Goal: Transaction & Acquisition: Purchase product/service

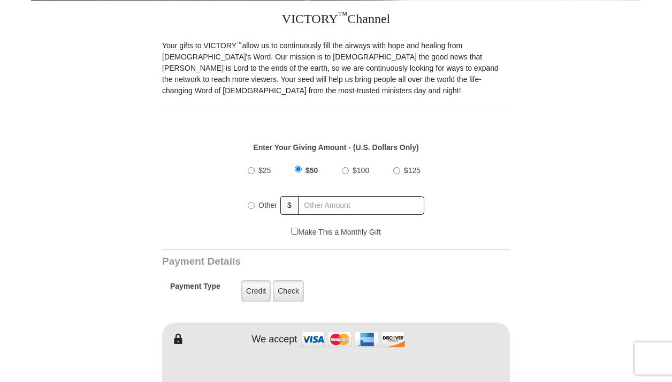
scroll to position [300, 0]
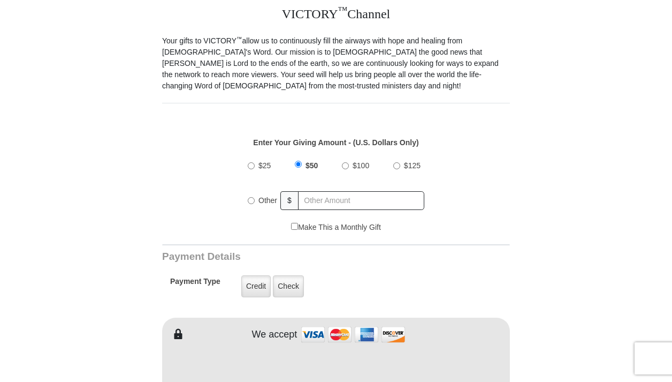
click at [249, 201] on input "Other" at bounding box center [251, 200] width 7 height 7
radio input "true"
type input "20.00"
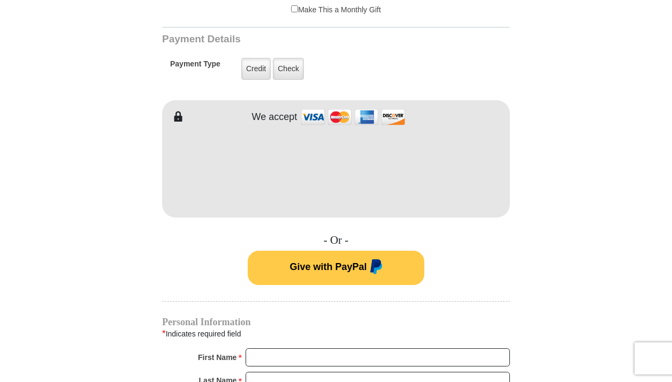
scroll to position [522, 0]
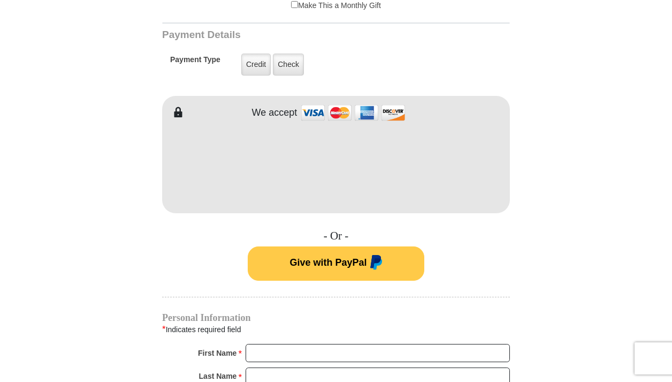
click at [544, 222] on form "VICTORY Channel Online Giving VICTORY Channel is a worldwide, on-air television…" at bounding box center [336, 154] width 610 height 1280
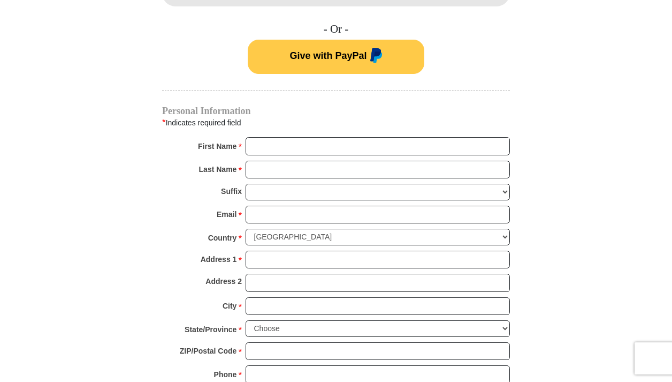
scroll to position [732, 0]
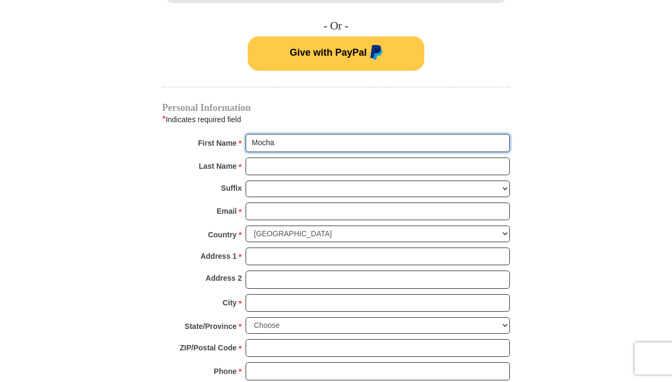
type input "Mocha"
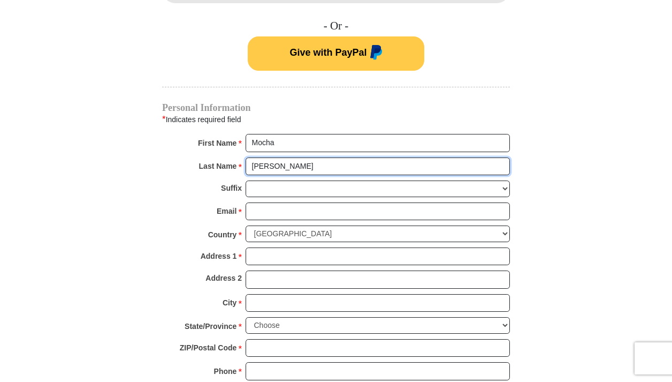
type input "Fuller"
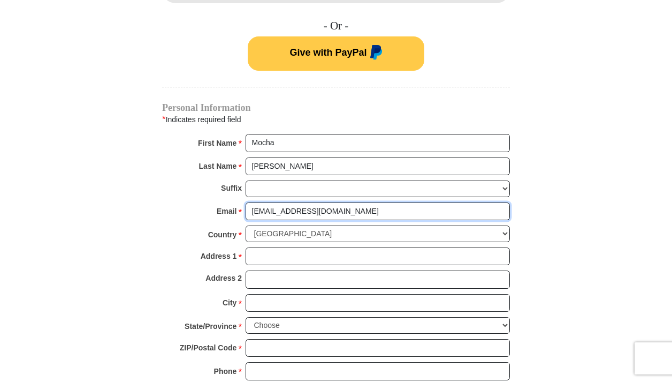
type input "fullermo2@gmail.com"
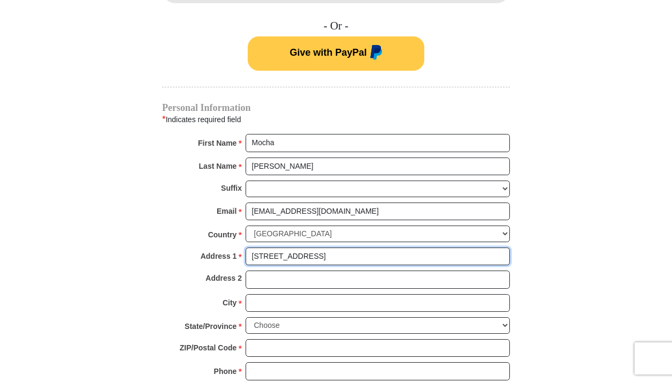
type input "4514 Auckland Ct."
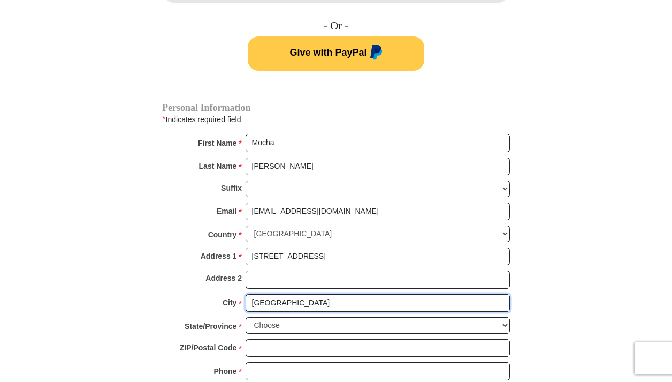
type input "Denver"
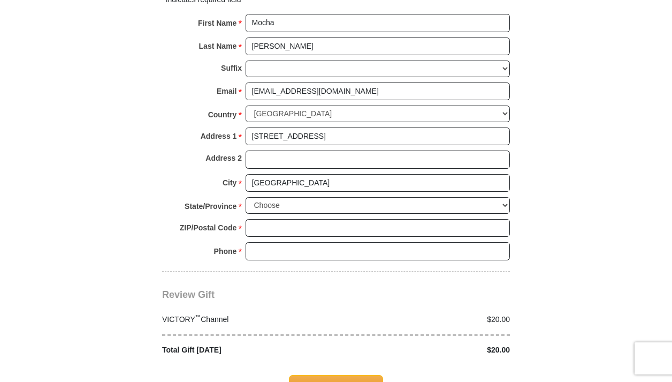
scroll to position [875, 0]
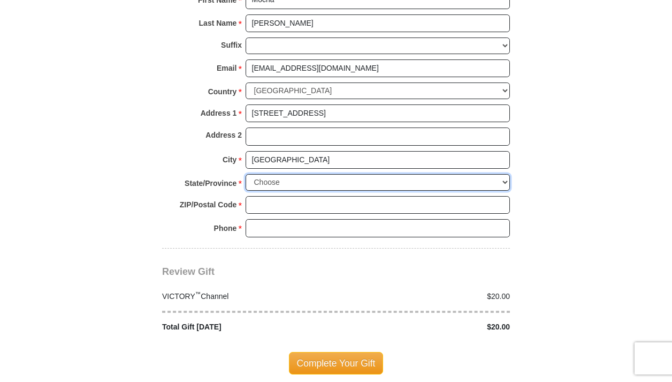
select select "CO"
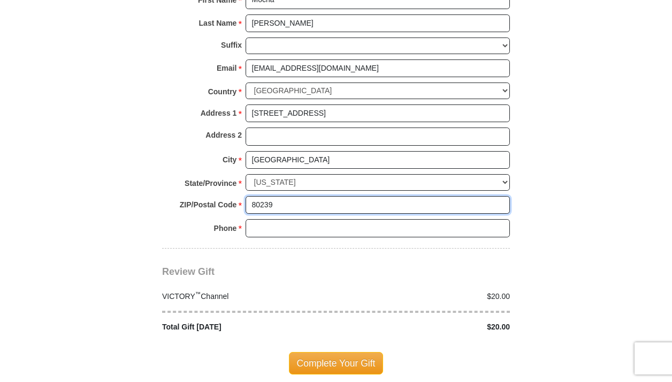
type input "80239"
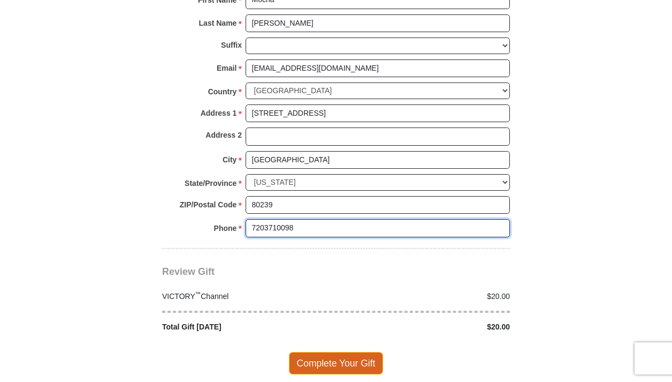
type input "7203710098"
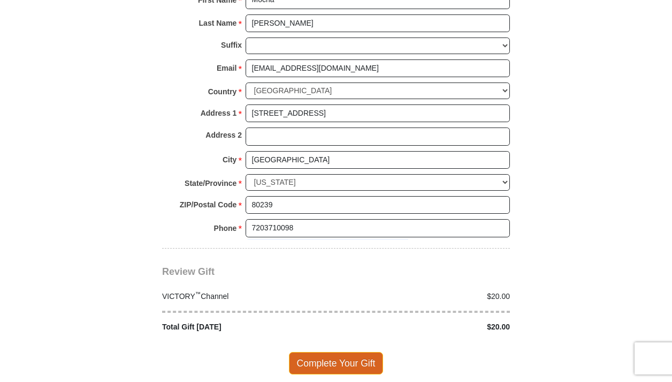
click at [372, 352] on span "Complete Your Gift" at bounding box center [336, 363] width 95 height 22
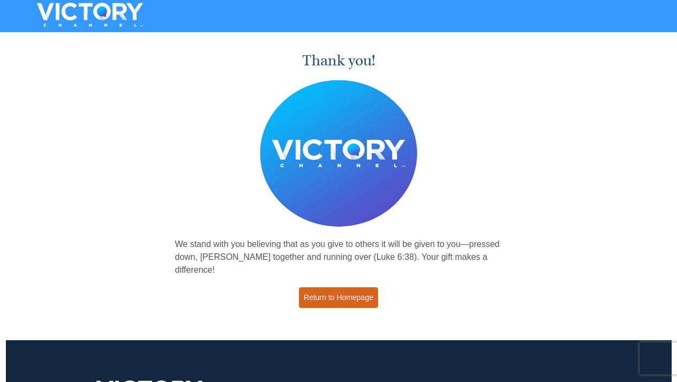
click at [352, 300] on link "Return to Homepage" at bounding box center [338, 297] width 79 height 21
